Goal: Transaction & Acquisition: Purchase product/service

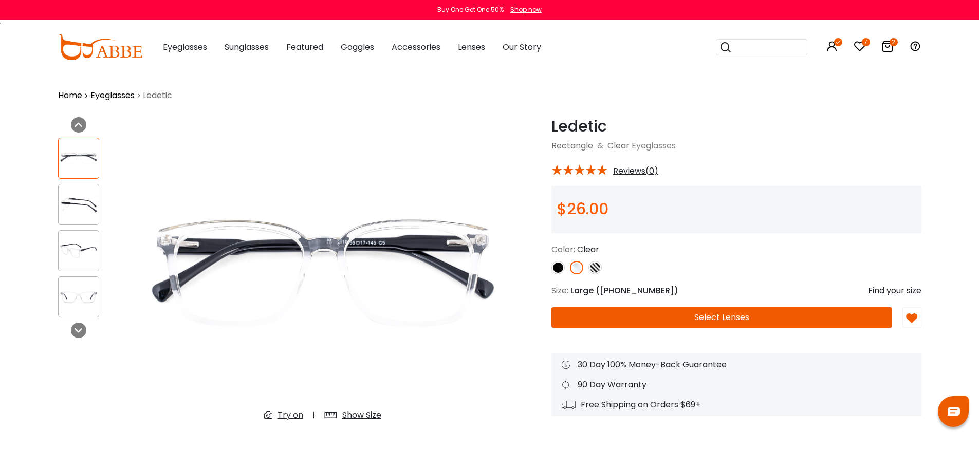
click at [77, 250] on img at bounding box center [79, 251] width 40 height 20
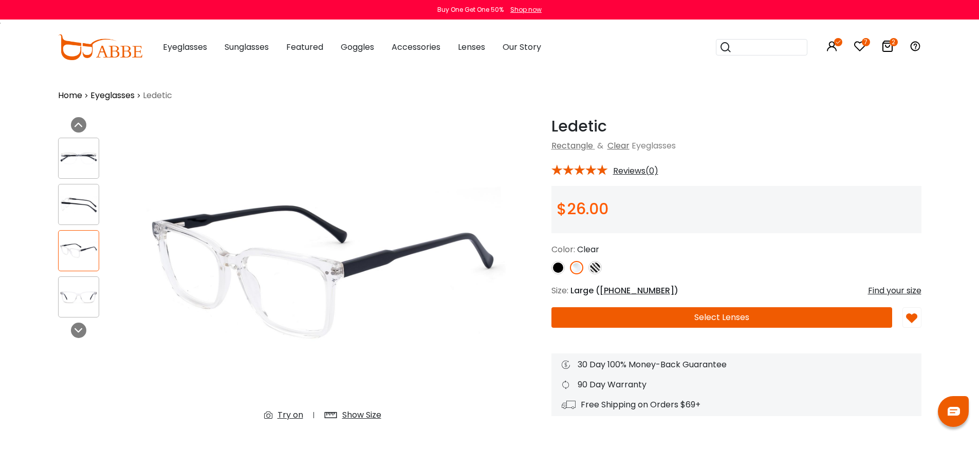
click at [885, 47] on icon at bounding box center [888, 46] width 12 height 12
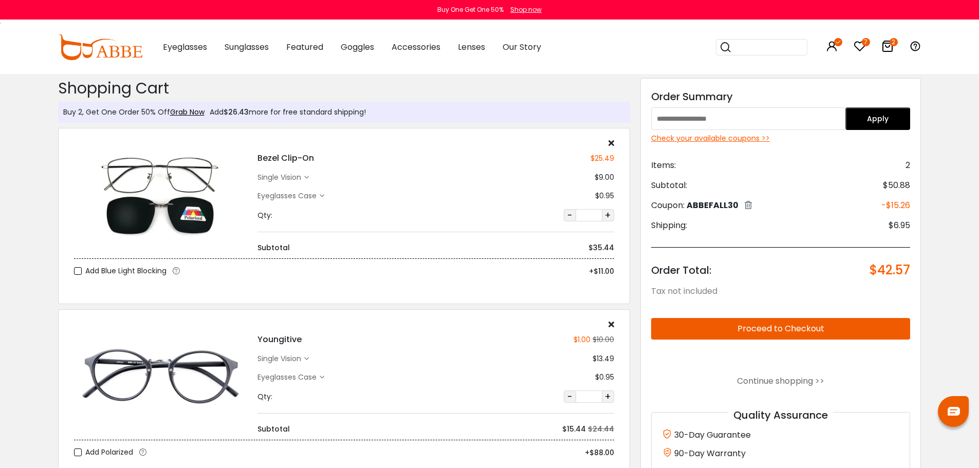
click at [736, 139] on div "Check your available coupons >>" at bounding box center [781, 138] width 260 height 11
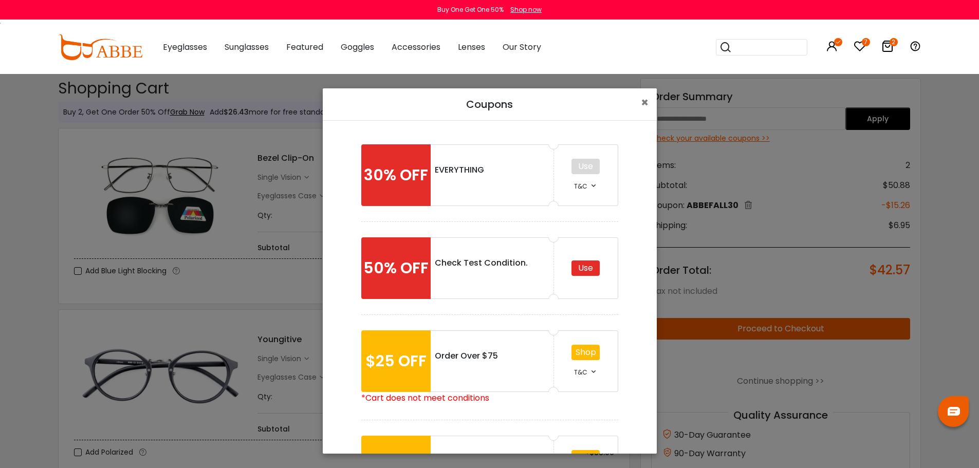
click at [584, 270] on div "Use" at bounding box center [586, 268] width 28 height 15
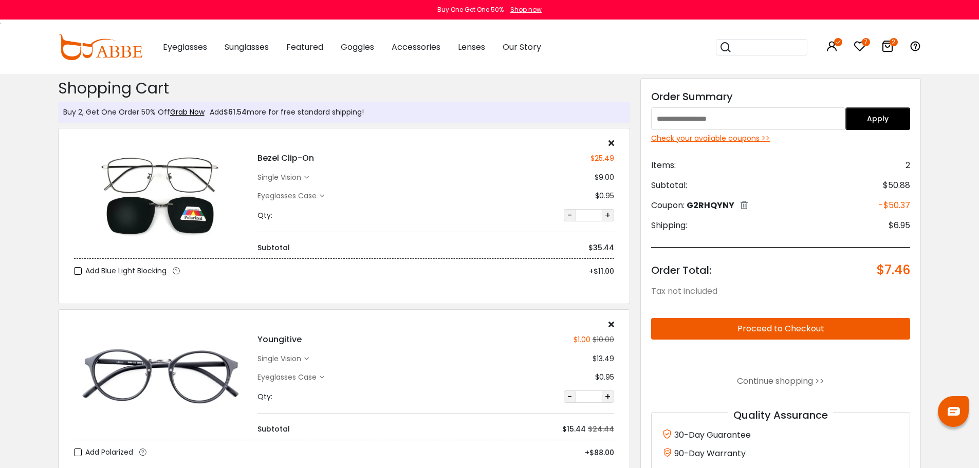
click at [790, 327] on button "Proceed to Checkout" at bounding box center [781, 329] width 260 height 22
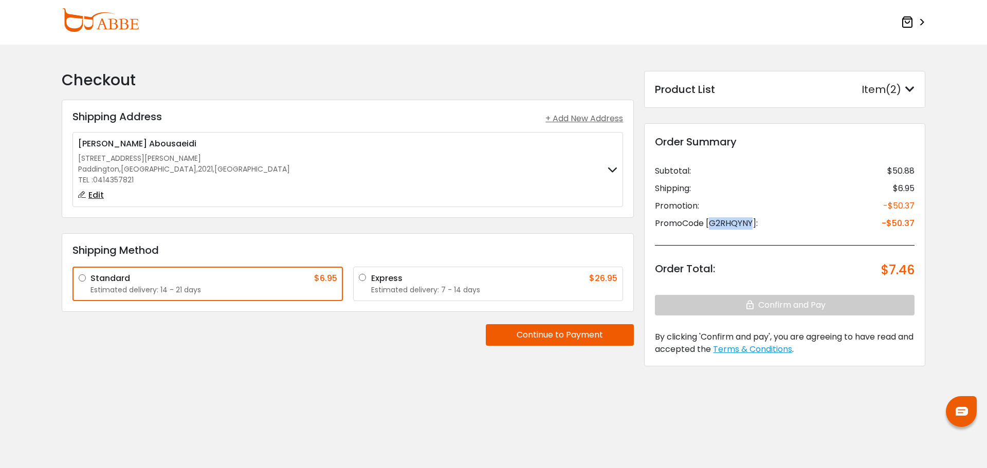
drag, startPoint x: 710, startPoint y: 223, endPoint x: 754, endPoint y: 225, distance: 43.2
click at [754, 225] on div "PromoCode [G2RHQYNY]:" at bounding box center [706, 223] width 103 height 12
copy div "G2RHQYNY"
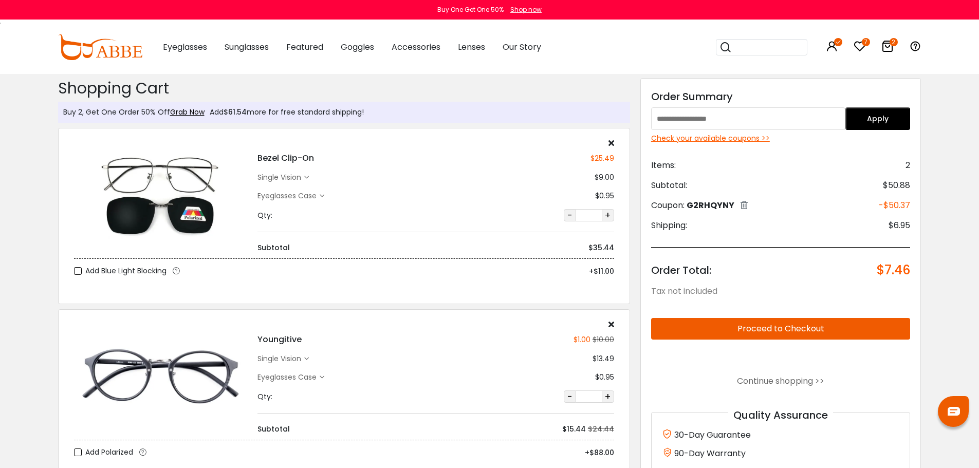
click at [741, 138] on div "Check your available coupons >>" at bounding box center [781, 138] width 260 height 11
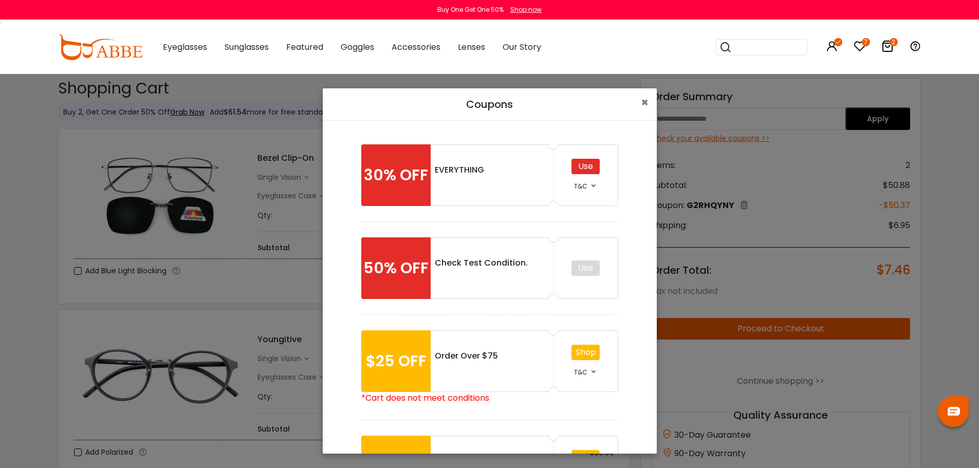
scroll to position [185, 0]
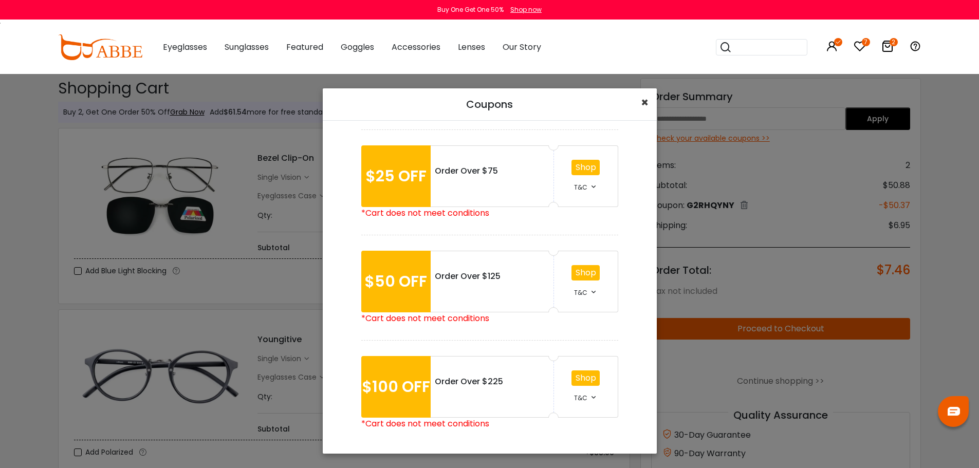
click at [647, 100] on span "×" at bounding box center [645, 102] width 8 height 17
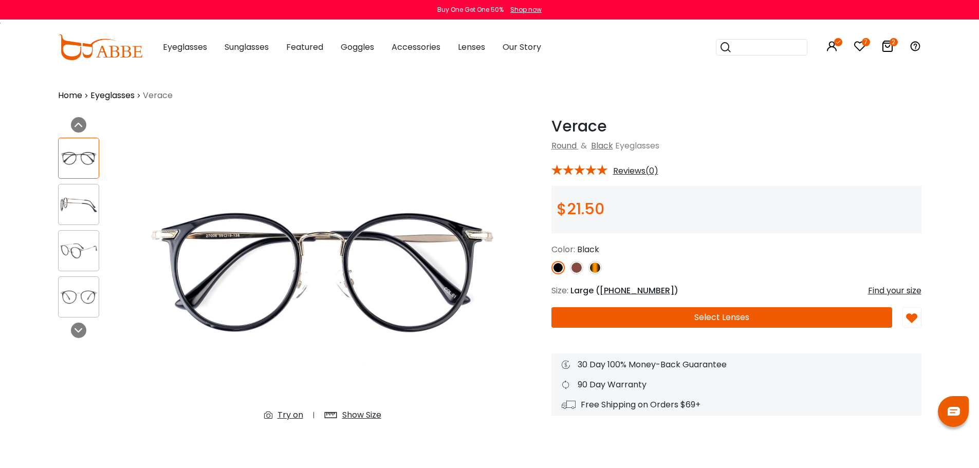
click at [360, 413] on div "Show Size" at bounding box center [361, 415] width 39 height 12
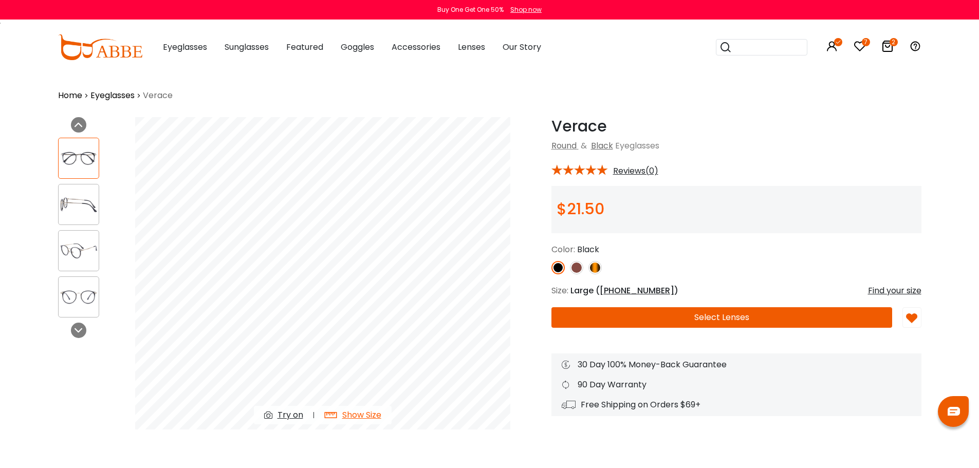
click at [86, 246] on img at bounding box center [79, 251] width 40 height 20
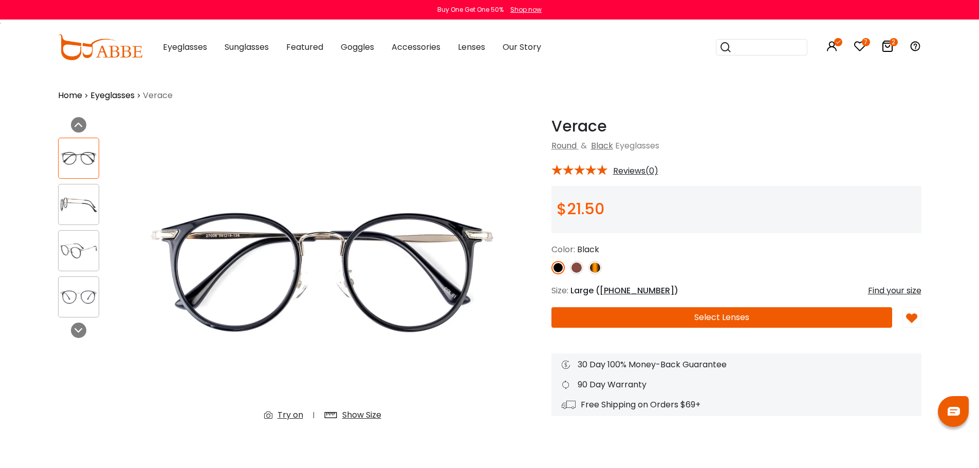
click at [585, 315] on button "Select Lenses" at bounding box center [722, 317] width 341 height 21
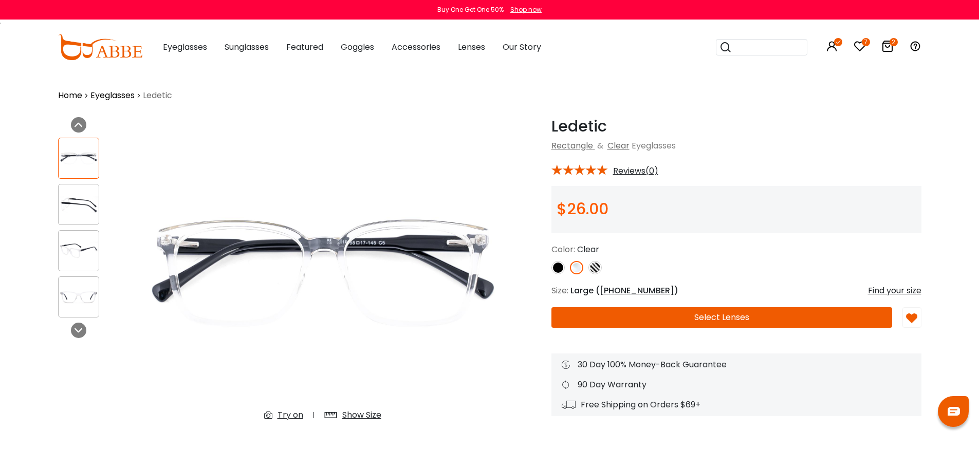
click at [599, 265] on img at bounding box center [595, 267] width 13 height 13
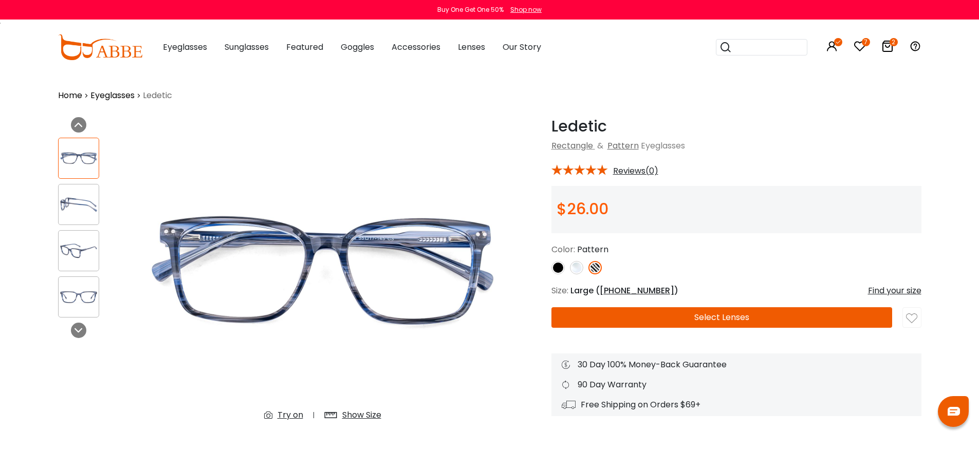
click at [83, 250] on img at bounding box center [79, 251] width 40 height 20
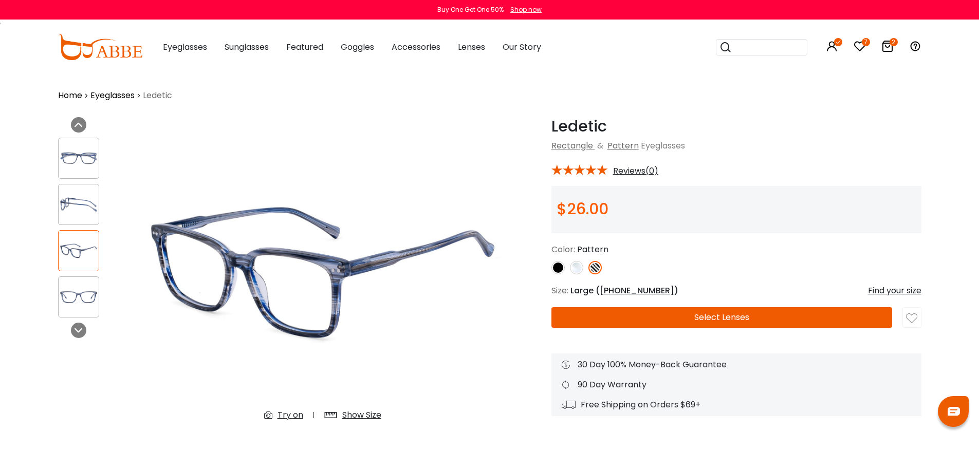
click at [578, 269] on img at bounding box center [576, 267] width 13 height 13
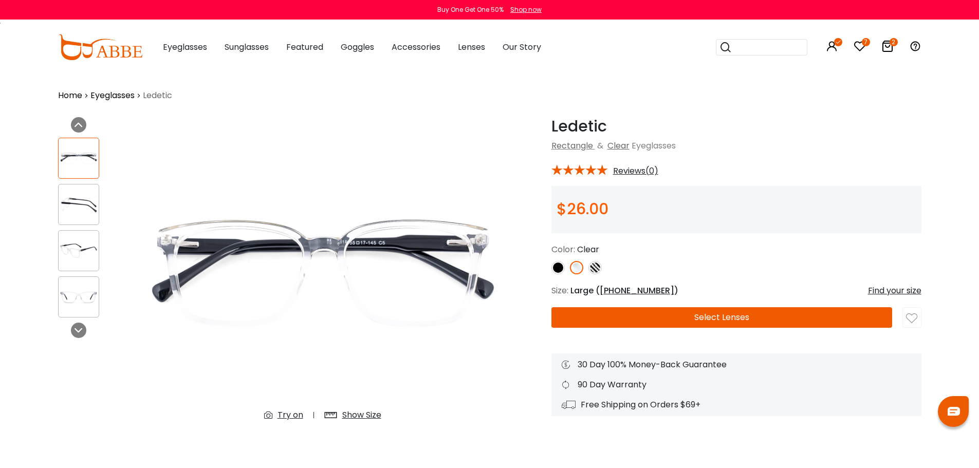
click at [364, 416] on div "Show Size" at bounding box center [361, 415] width 39 height 12
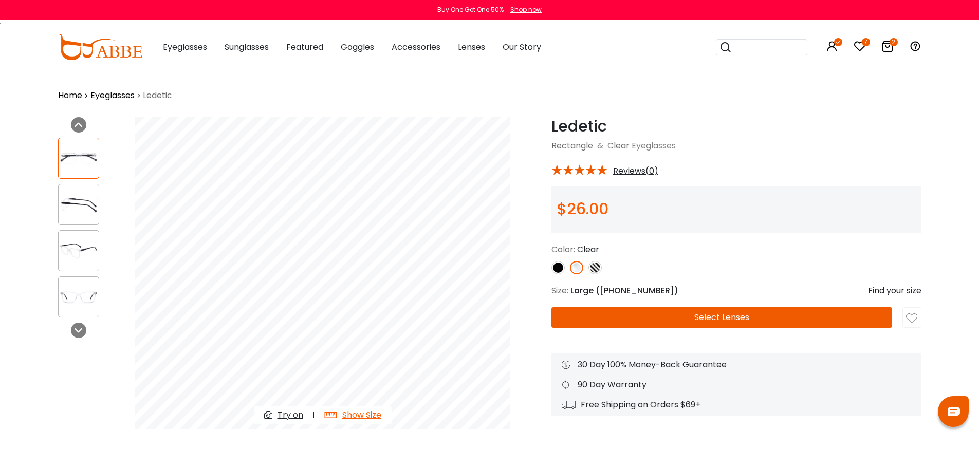
click at [69, 198] on img at bounding box center [79, 205] width 40 height 20
click at [82, 249] on img at bounding box center [79, 251] width 40 height 20
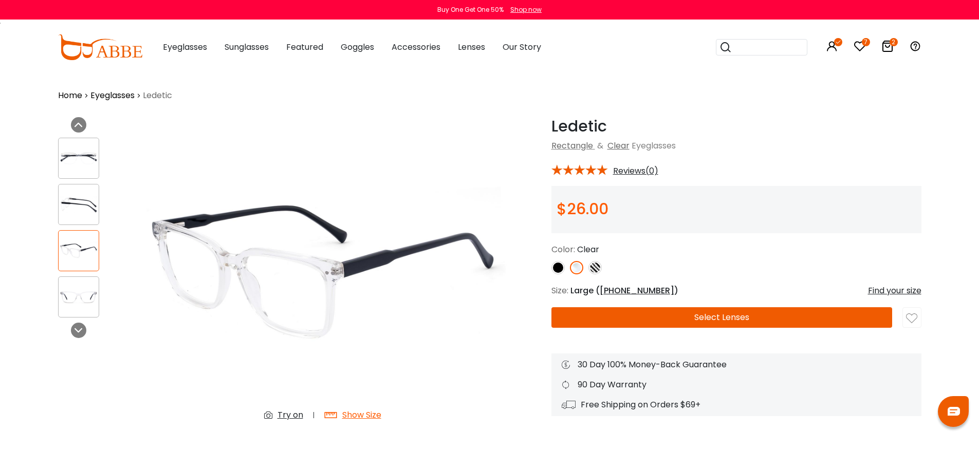
click at [77, 293] on img at bounding box center [79, 297] width 40 height 20
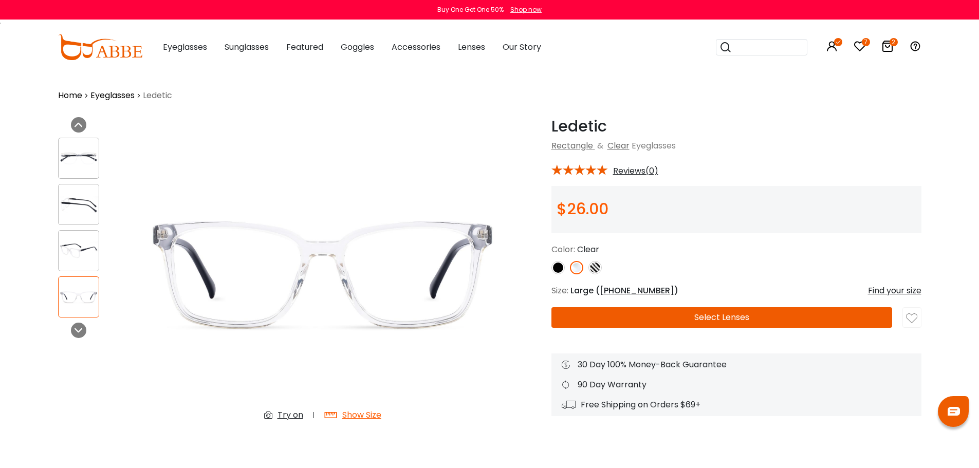
click at [81, 160] on img at bounding box center [79, 159] width 40 height 20
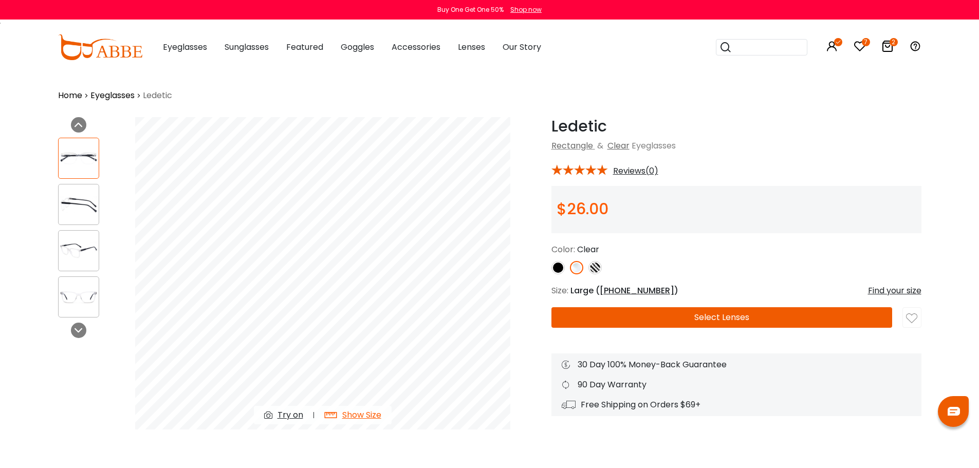
click at [560, 268] on img at bounding box center [558, 267] width 13 height 13
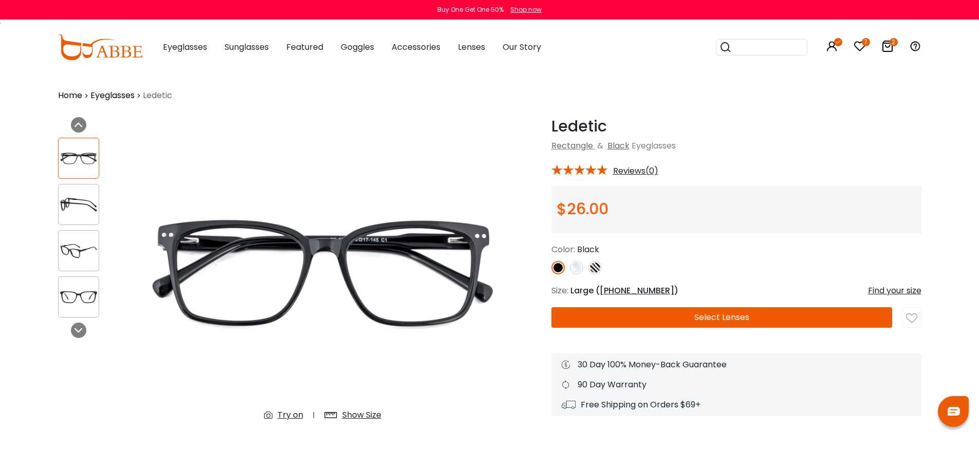
click at [573, 268] on img at bounding box center [576, 267] width 13 height 13
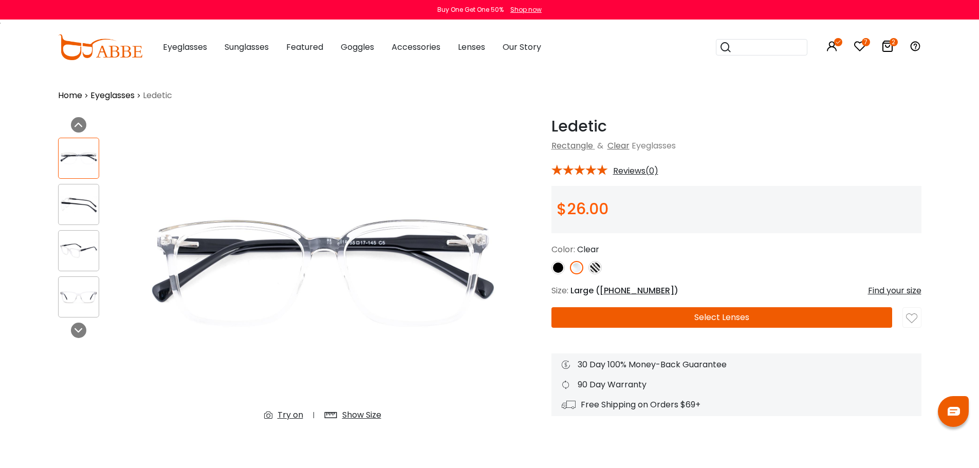
click at [635, 321] on button "Select Lenses" at bounding box center [722, 317] width 341 height 21
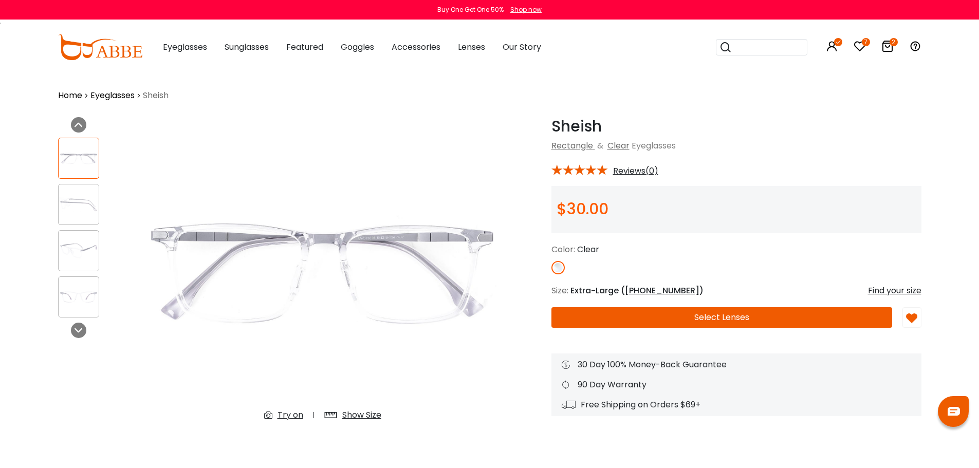
click at [84, 251] on img at bounding box center [79, 251] width 40 height 20
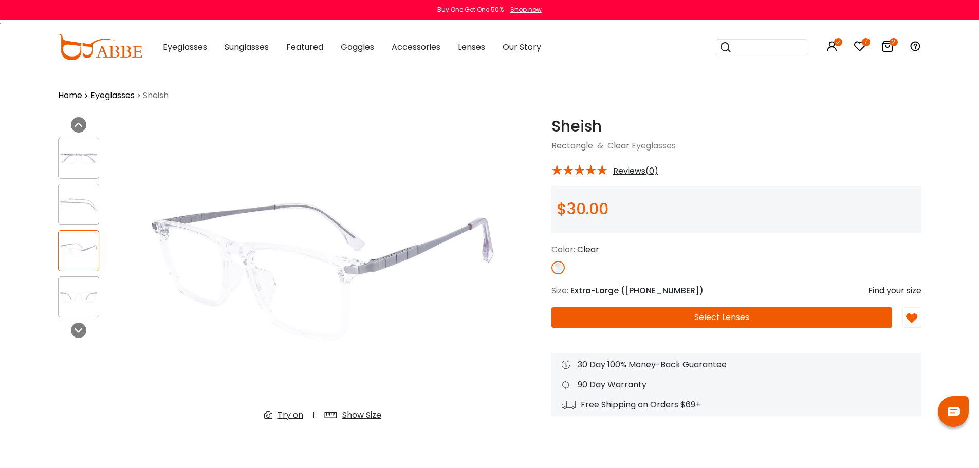
click at [287, 416] on div "Try on" at bounding box center [291, 415] width 26 height 12
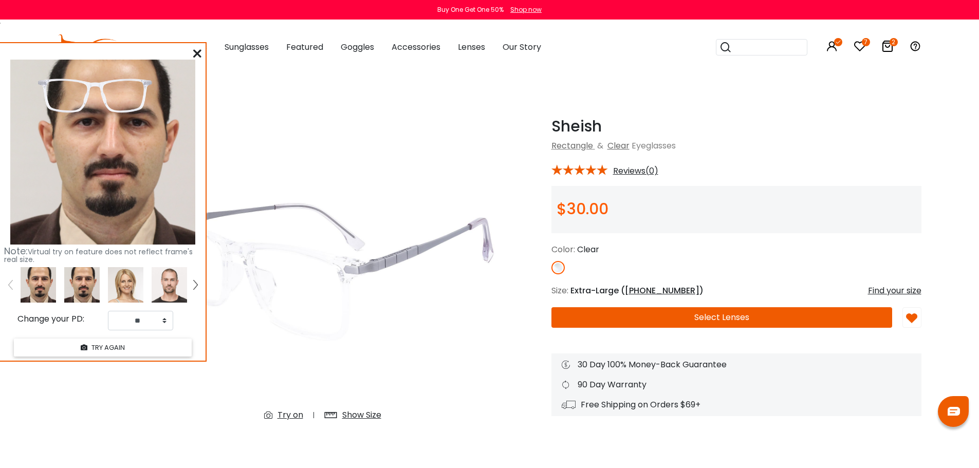
click at [77, 286] on img at bounding box center [81, 284] width 35 height 35
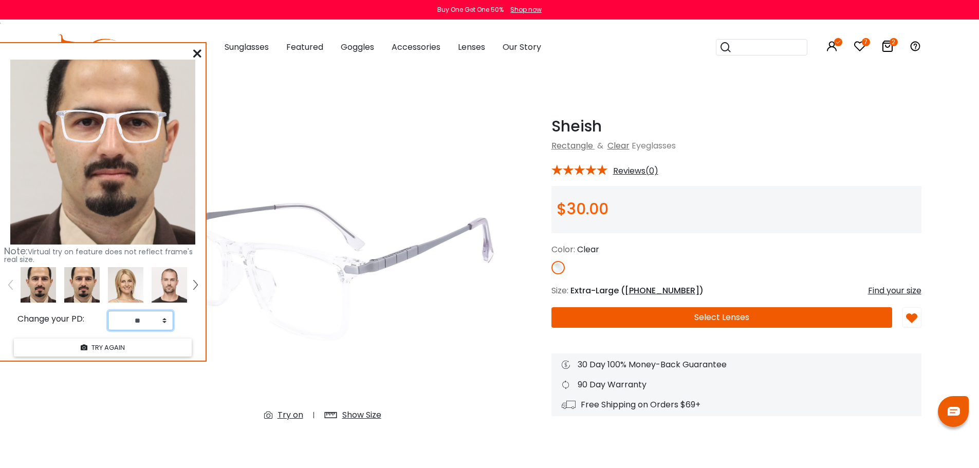
click at [162, 322] on select "** ** ** ** ** ** ** ** ** ** ** ** ** ** ** ** ** ** ** ** ** ** ** ** ** ** *…" at bounding box center [140, 321] width 65 height 20
select select "**"
click at [108, 311] on select "** ** ** ** ** ** ** ** ** ** ** ** ** ** ** ** ** ** ** ** ** ** ** ** ** ** *…" at bounding box center [140, 321] width 65 height 20
click at [197, 52] on icon at bounding box center [197, 53] width 8 height 8
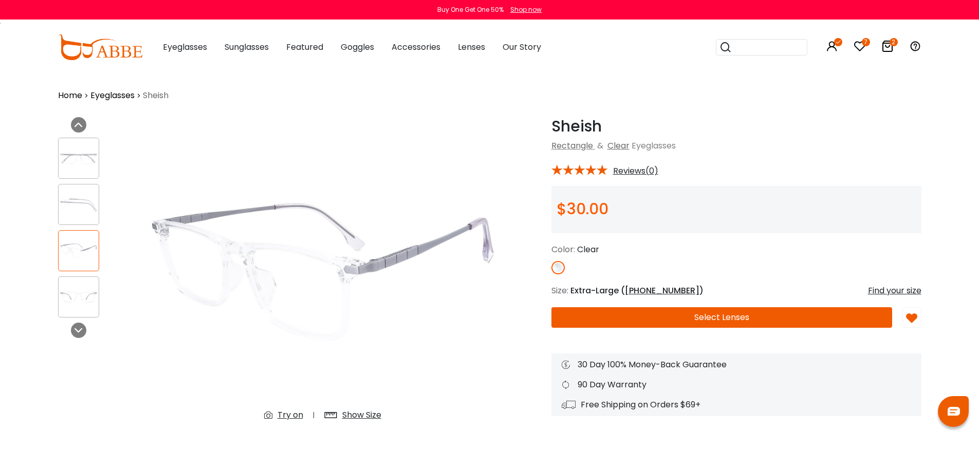
click at [358, 417] on div "Show Size" at bounding box center [361, 415] width 39 height 12
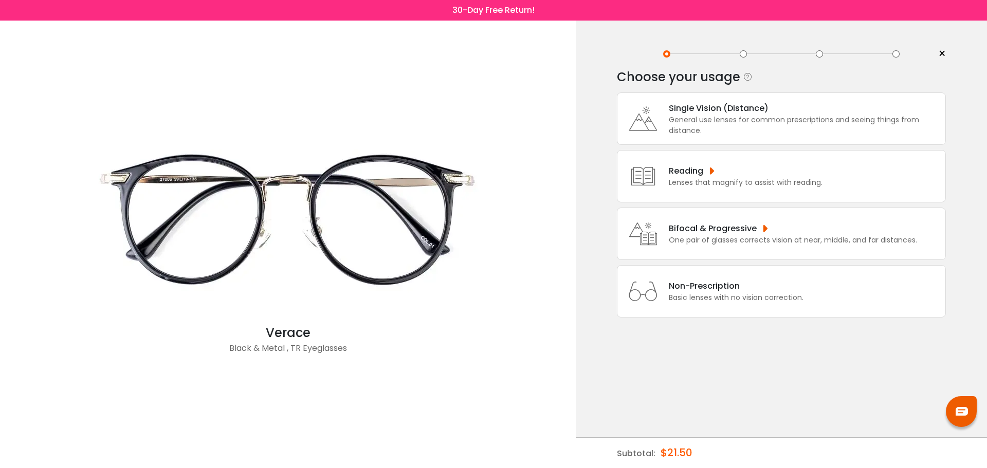
click at [644, 129] on icon at bounding box center [643, 118] width 41 height 41
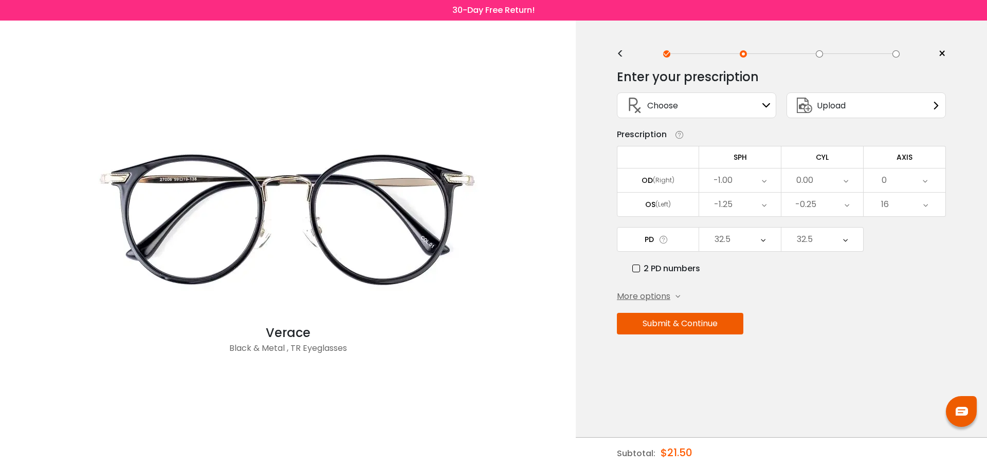
click at [712, 324] on button "Submit & Continue" at bounding box center [680, 324] width 126 height 22
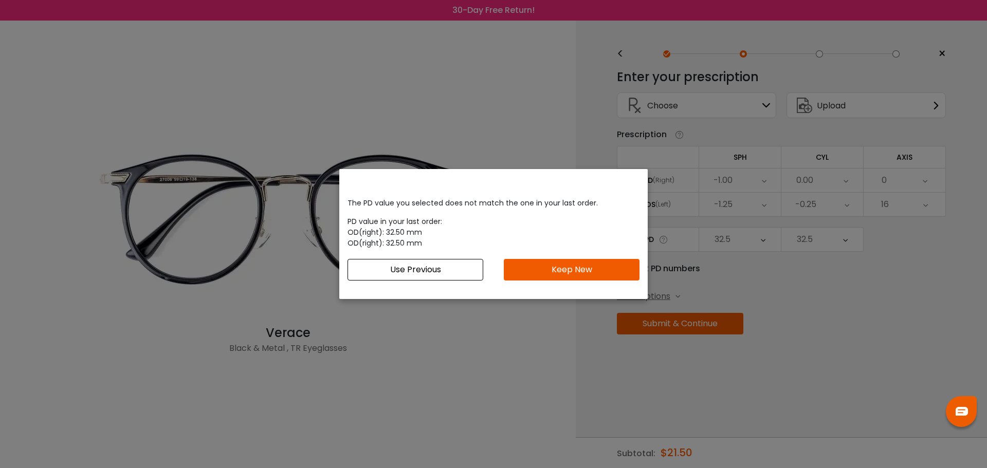
click at [447, 276] on button "Use Previous" at bounding box center [415, 270] width 136 height 22
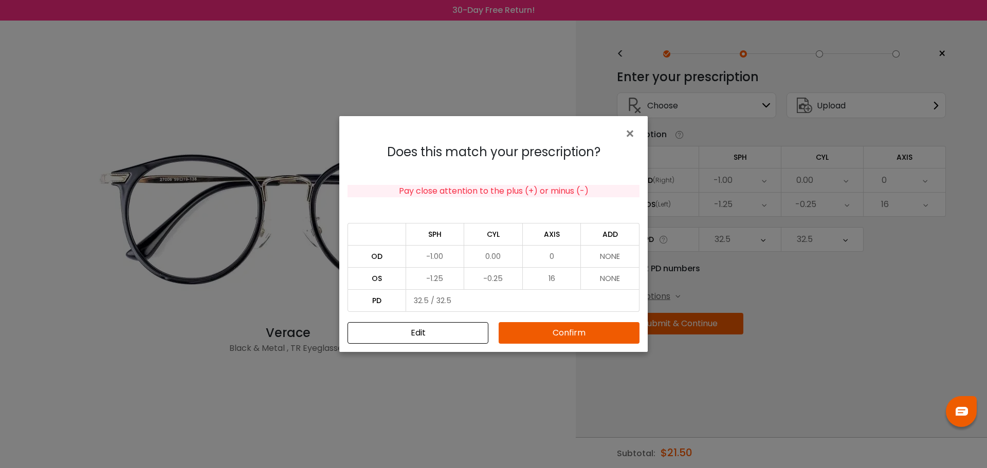
click at [551, 333] on button "Confirm" at bounding box center [569, 333] width 141 height 22
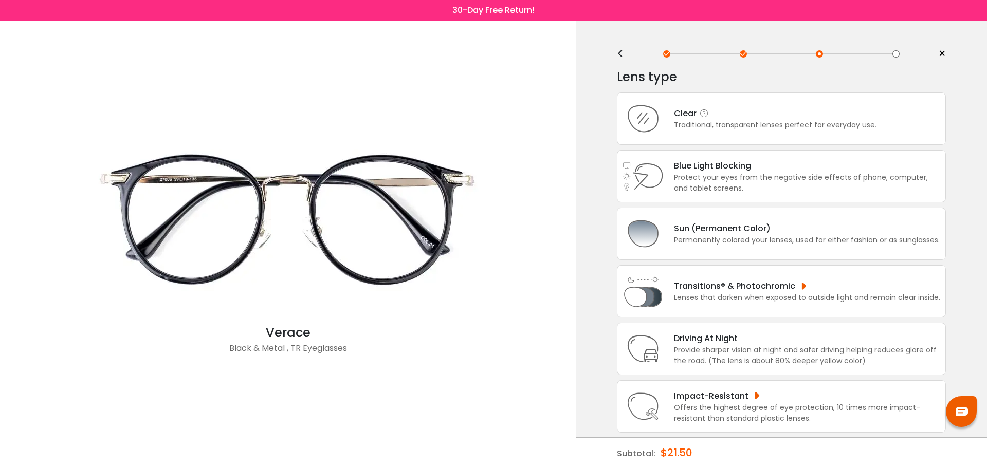
click at [649, 123] on icon at bounding box center [643, 118] width 41 height 41
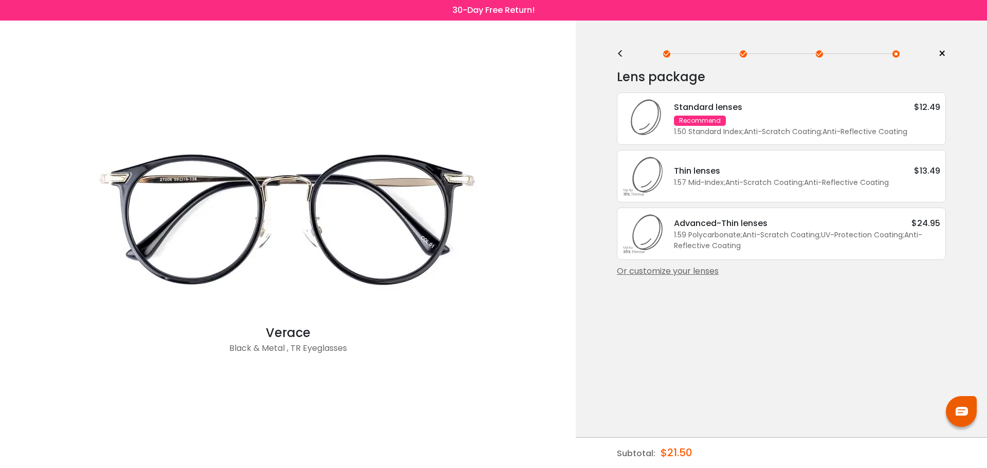
click at [675, 119] on div "Recommend" at bounding box center [700, 121] width 52 height 10
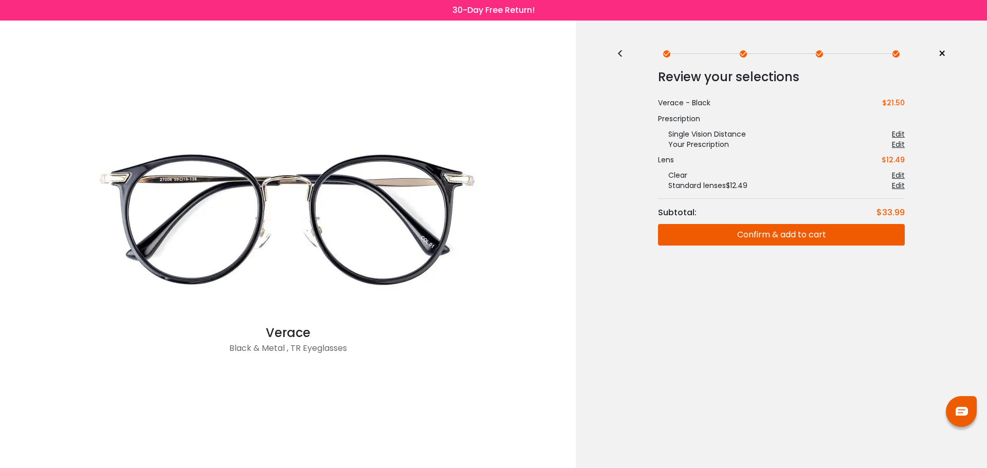
click at [620, 56] on div "<" at bounding box center [624, 54] width 15 height 8
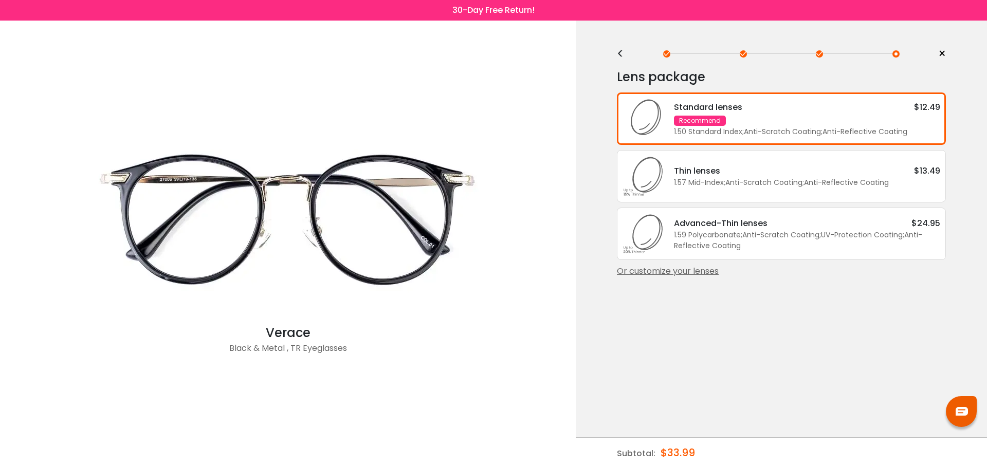
click at [673, 272] on div "Or customize your lenses" at bounding box center [781, 271] width 329 height 12
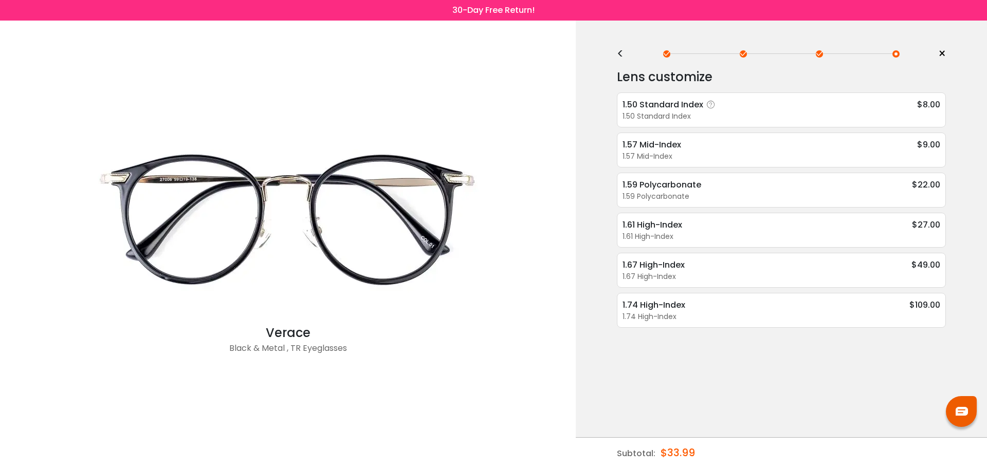
click at [668, 105] on div "1.50 Standard Index" at bounding box center [671, 104] width 96 height 13
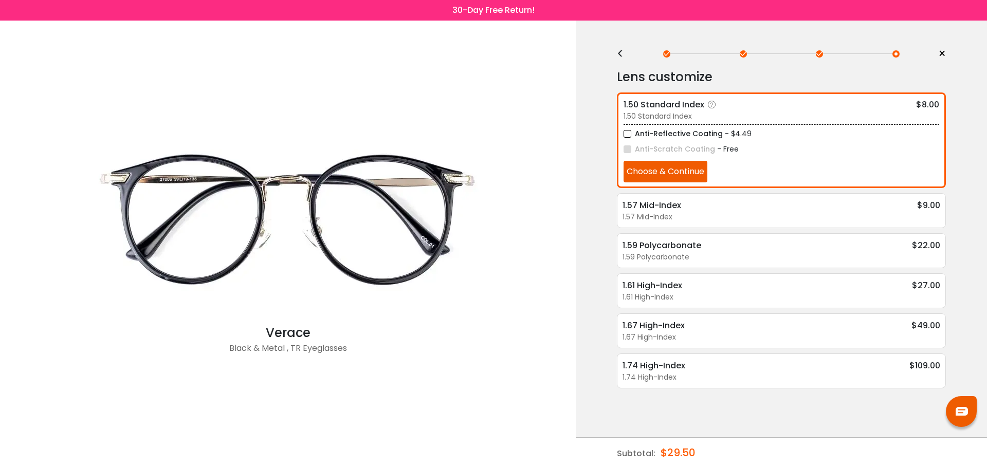
click at [669, 174] on button "Choose & Continue" at bounding box center [666, 172] width 84 height 22
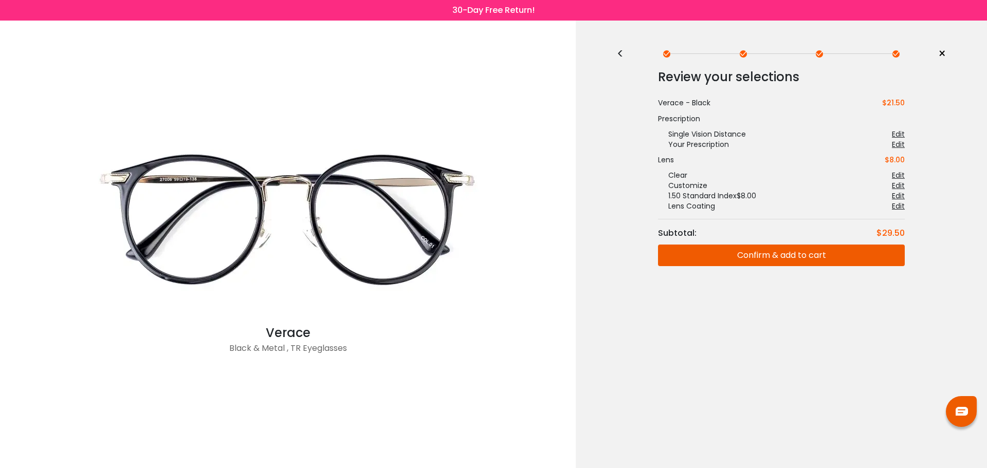
click at [762, 251] on button "Confirm & add to cart" at bounding box center [781, 256] width 247 height 22
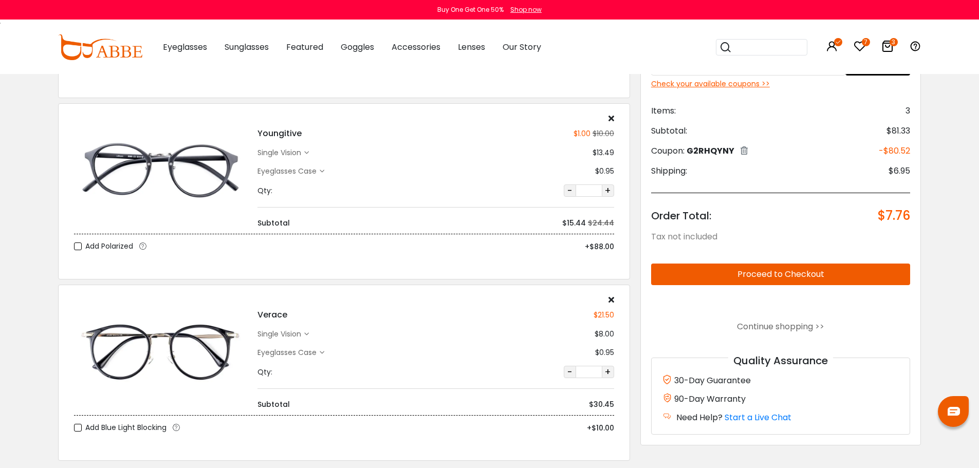
scroll to position [206, 0]
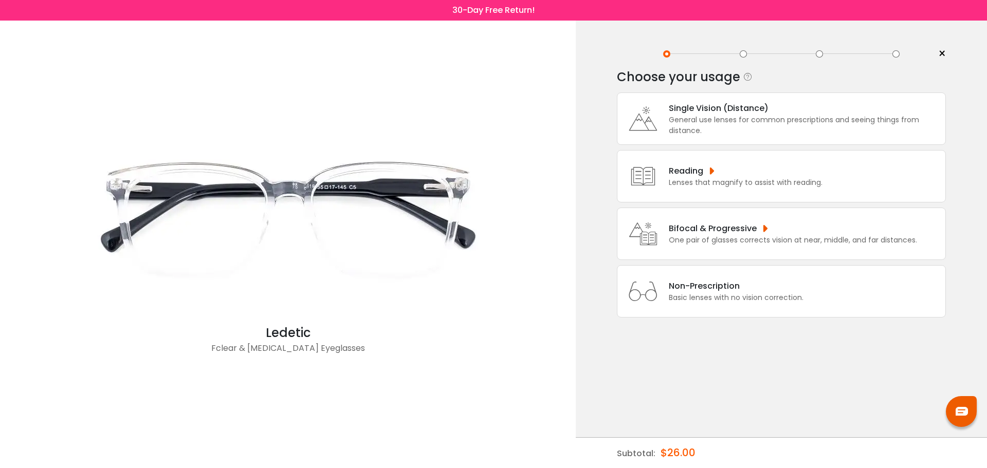
click at [644, 129] on icon at bounding box center [643, 118] width 41 height 41
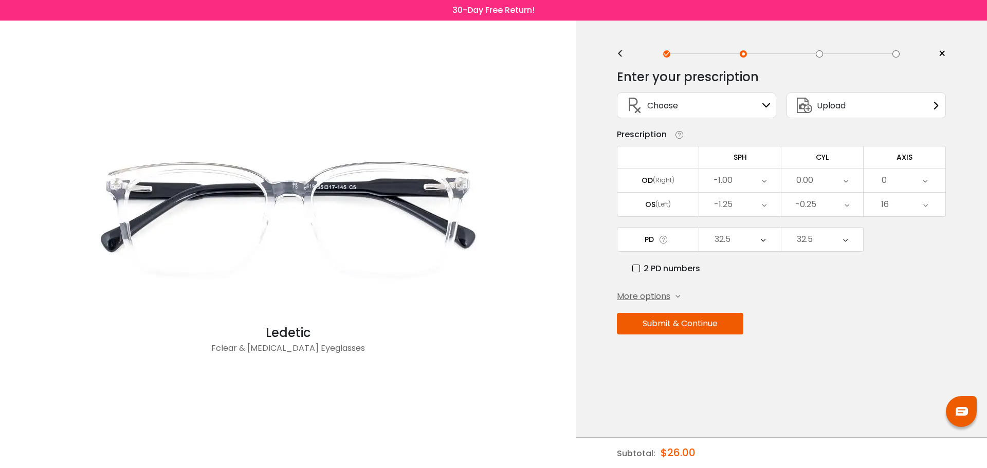
click at [694, 324] on button "Submit & Continue" at bounding box center [680, 324] width 126 height 22
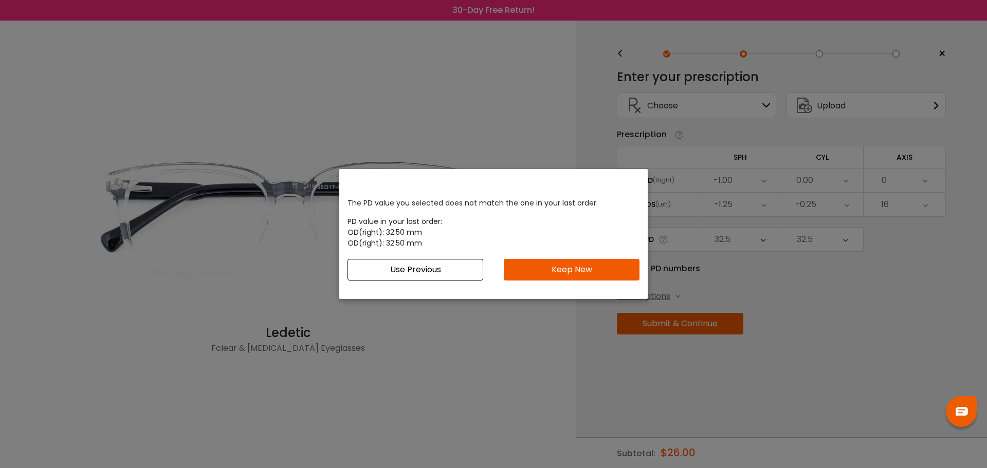
click at [397, 271] on button "Use Previous" at bounding box center [415, 270] width 136 height 22
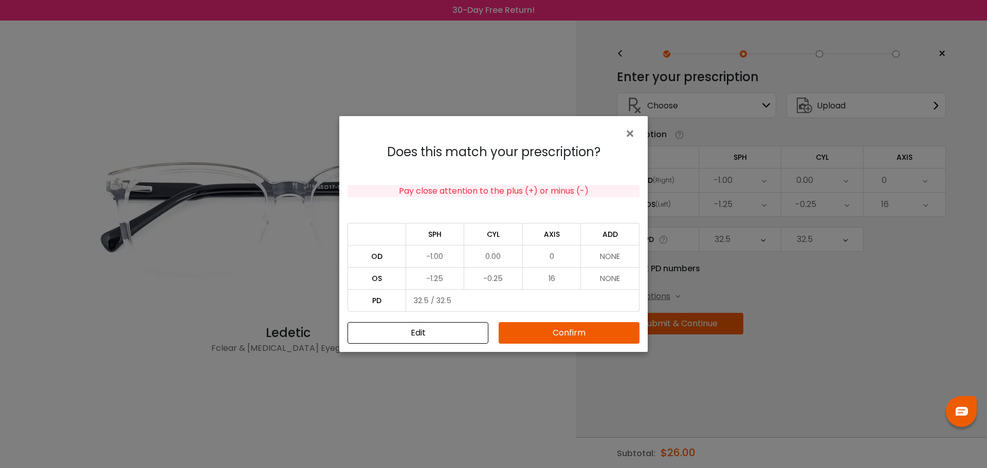
click at [587, 335] on button "Confirm" at bounding box center [569, 333] width 141 height 22
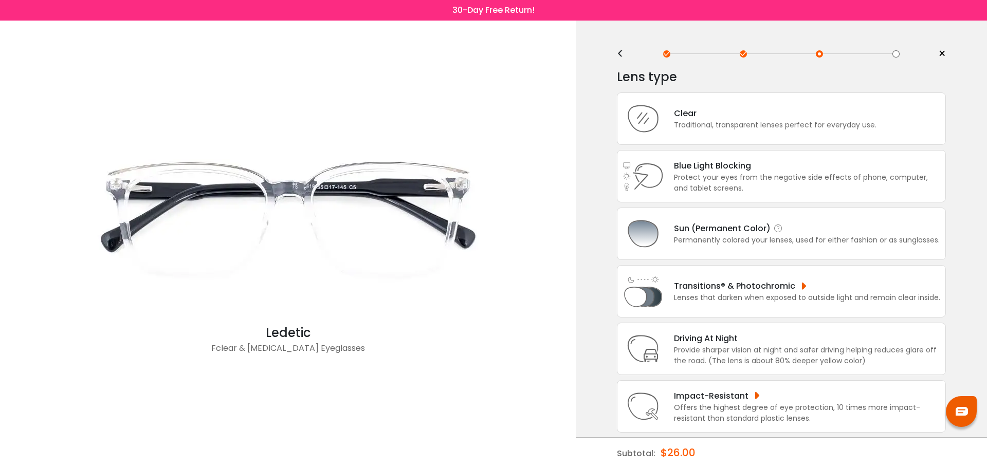
click at [710, 249] on div "Sun (Permanent Color) Permanently colored your lenses, used for either fashion …" at bounding box center [781, 234] width 329 height 52
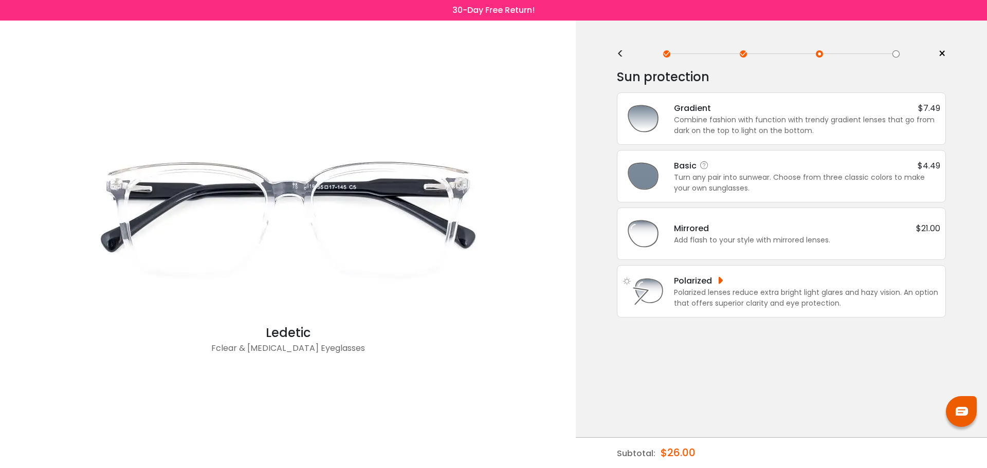
click at [722, 174] on div "Turn any pair into sunwear. Choose from three classic colors to make your own s…" at bounding box center [807, 183] width 266 height 22
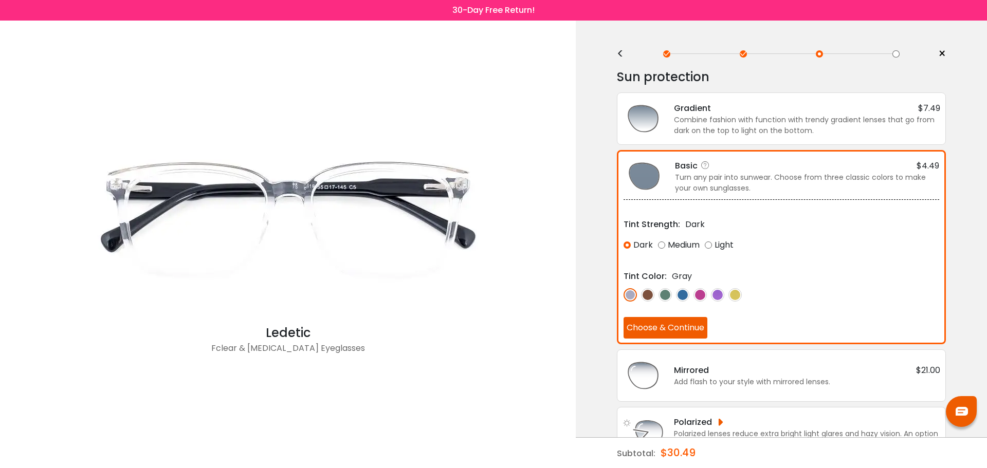
click at [656, 332] on button "Choose & Continue" at bounding box center [666, 328] width 84 height 22
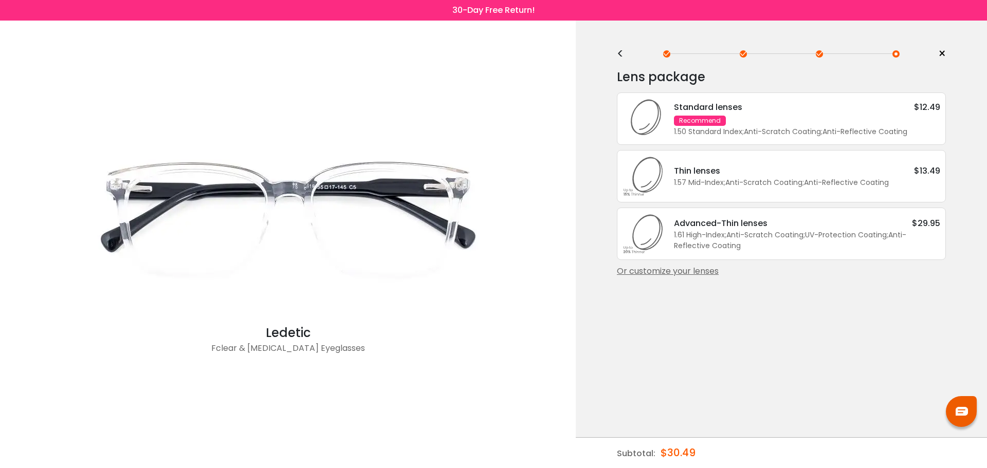
click at [708, 125] on div "Recommend" at bounding box center [700, 121] width 52 height 10
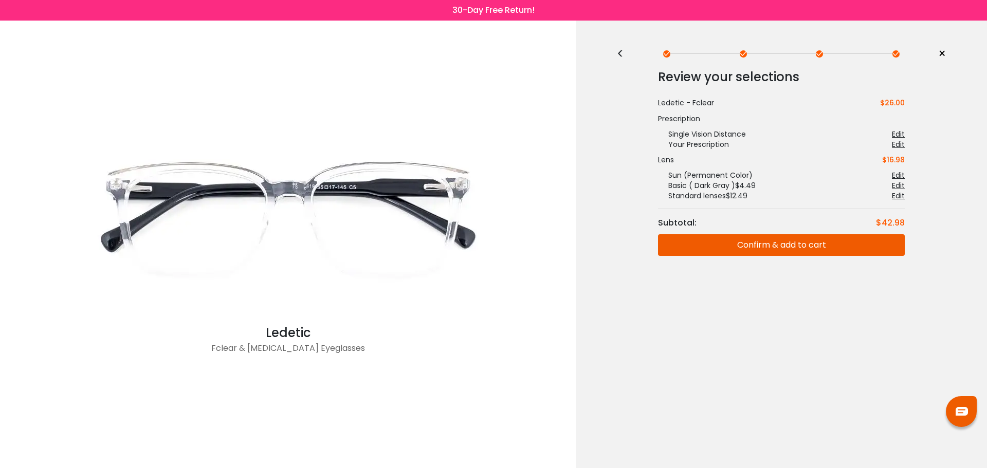
click at [766, 246] on button "Confirm & add to cart" at bounding box center [781, 245] width 247 height 22
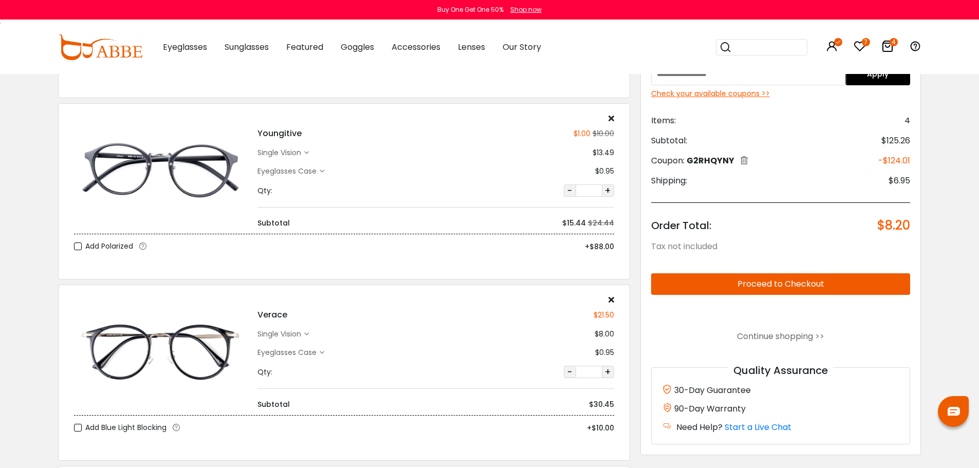
scroll to position [206, 0]
click at [759, 287] on button "Proceed to Checkout" at bounding box center [781, 284] width 260 height 22
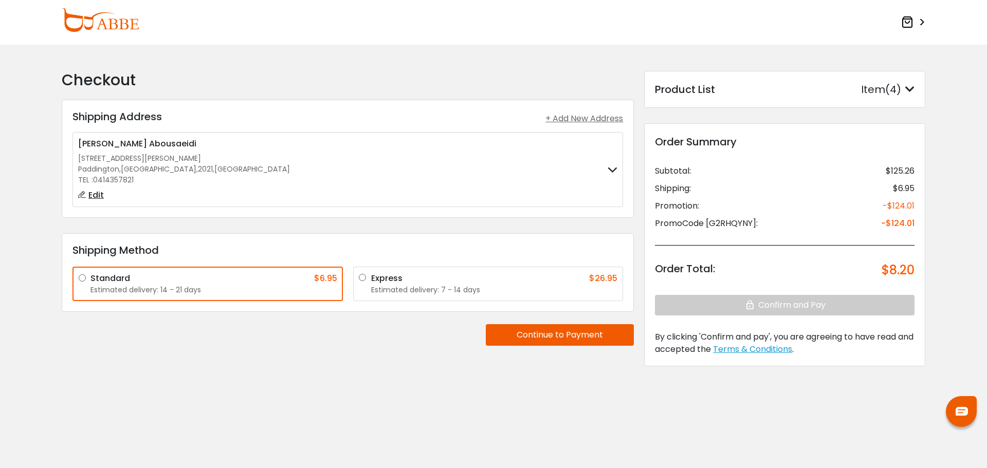
click at [525, 335] on button "Continue to Payment" at bounding box center [560, 335] width 148 height 22
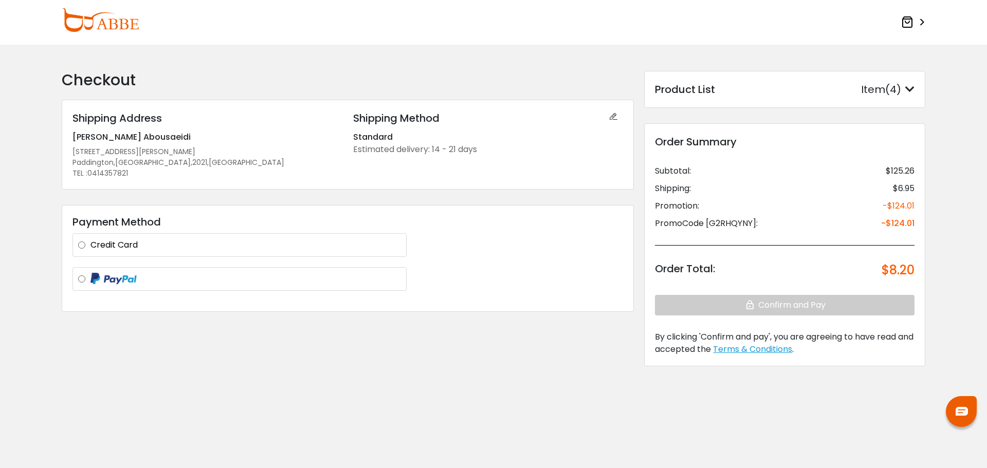
click at [111, 242] on label "Credit Card" at bounding box center [245, 245] width 310 height 12
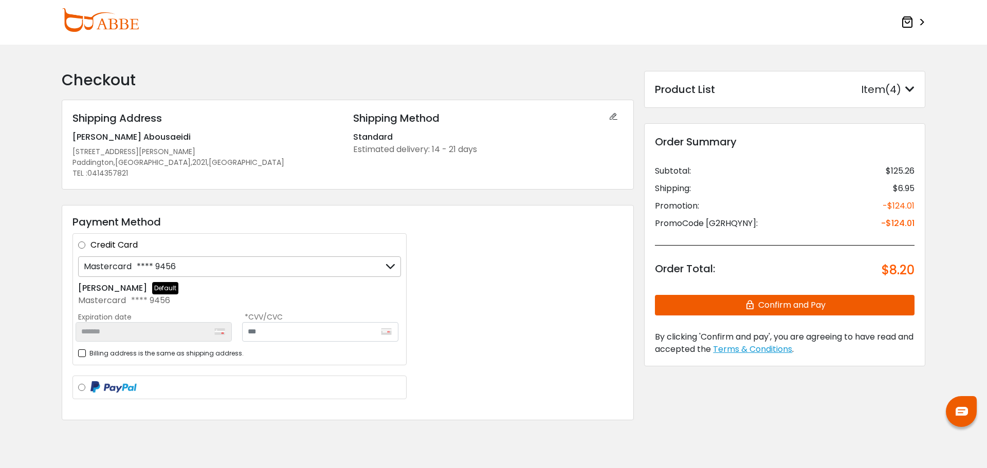
click at [145, 337] on div "*******" at bounding box center [154, 332] width 156 height 20
click at [390, 266] on icon at bounding box center [391, 267] width 10 height 20
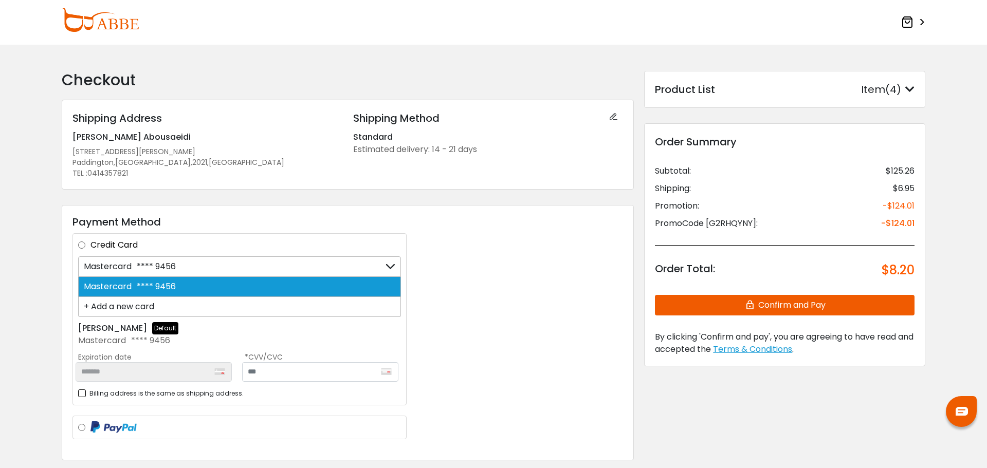
click at [298, 282] on div "Mastercard **** 9456" at bounding box center [239, 287] width 323 height 20
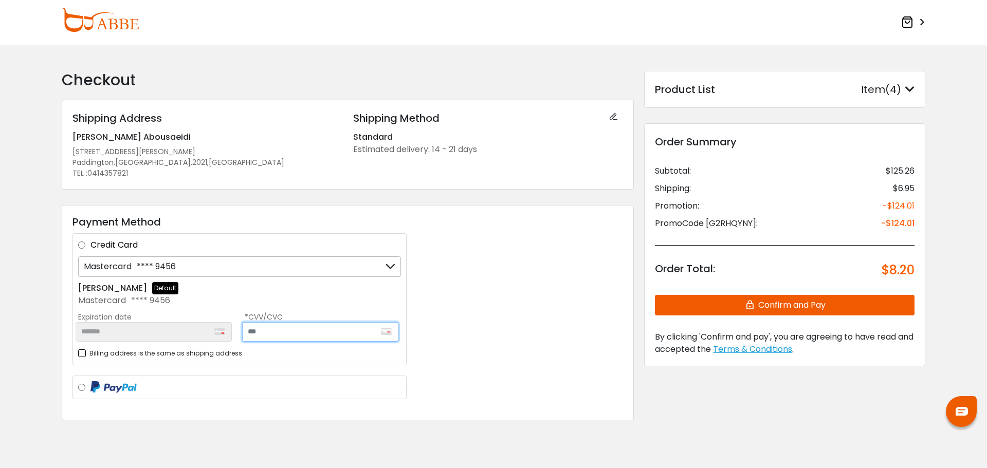
click at [286, 329] on input "text" at bounding box center [320, 332] width 156 height 20
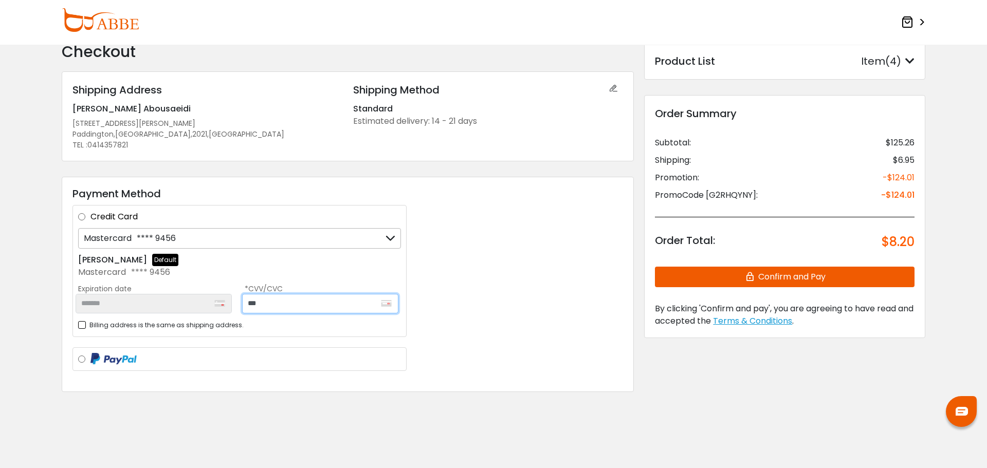
type input "***"
click at [791, 279] on button "Confirm and Pay" at bounding box center [785, 277] width 260 height 21
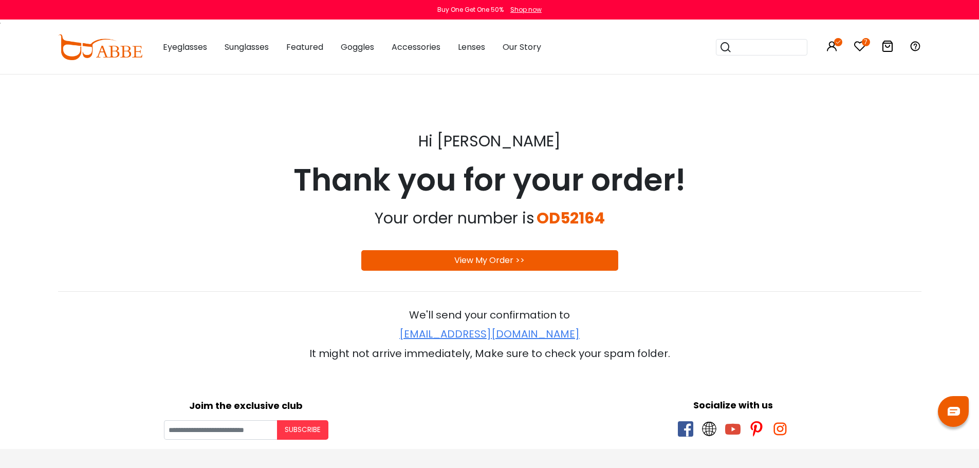
click at [494, 259] on link "View My Order >>" at bounding box center [489, 260] width 70 height 12
